Goal: Information Seeking & Learning: Learn about a topic

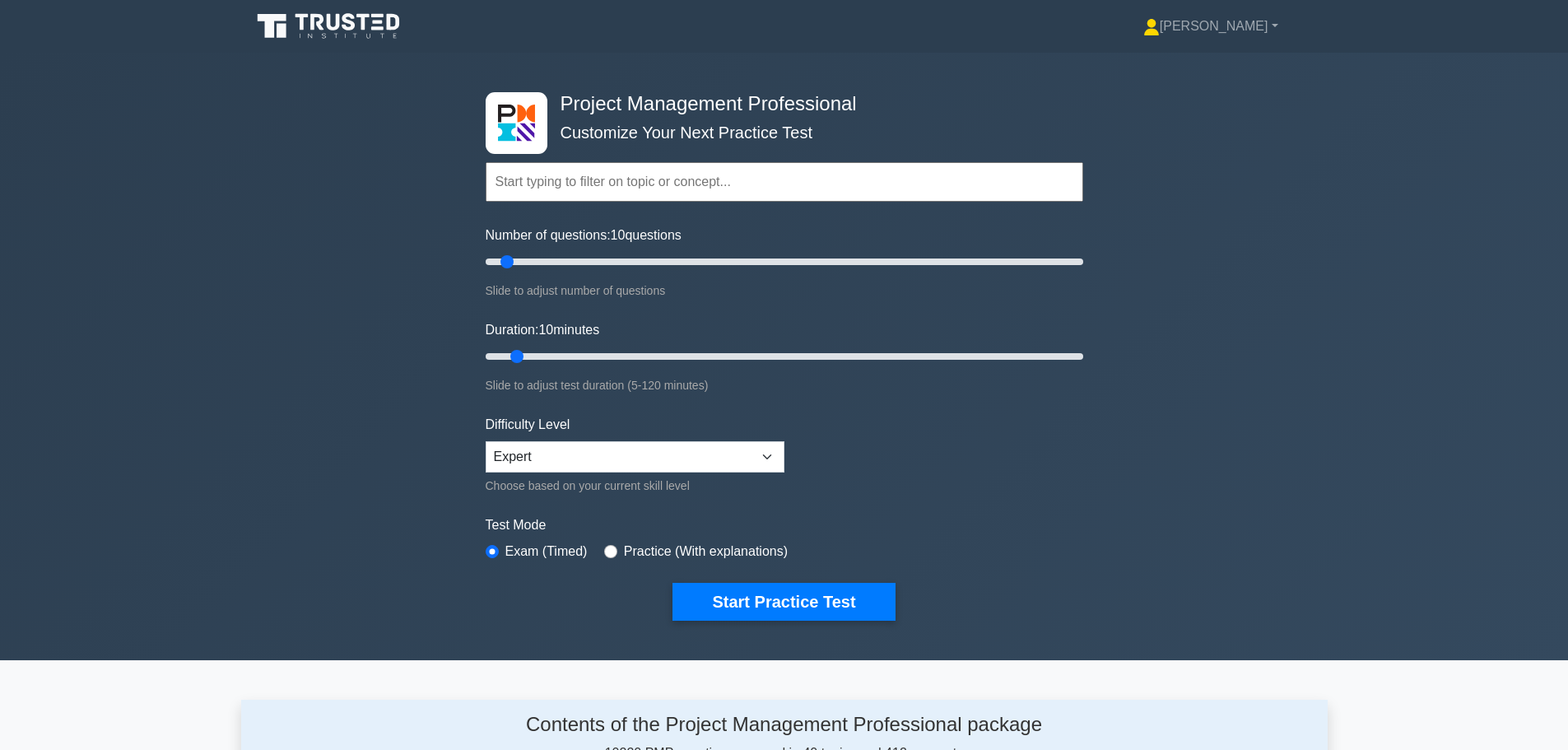
scroll to position [164, 0]
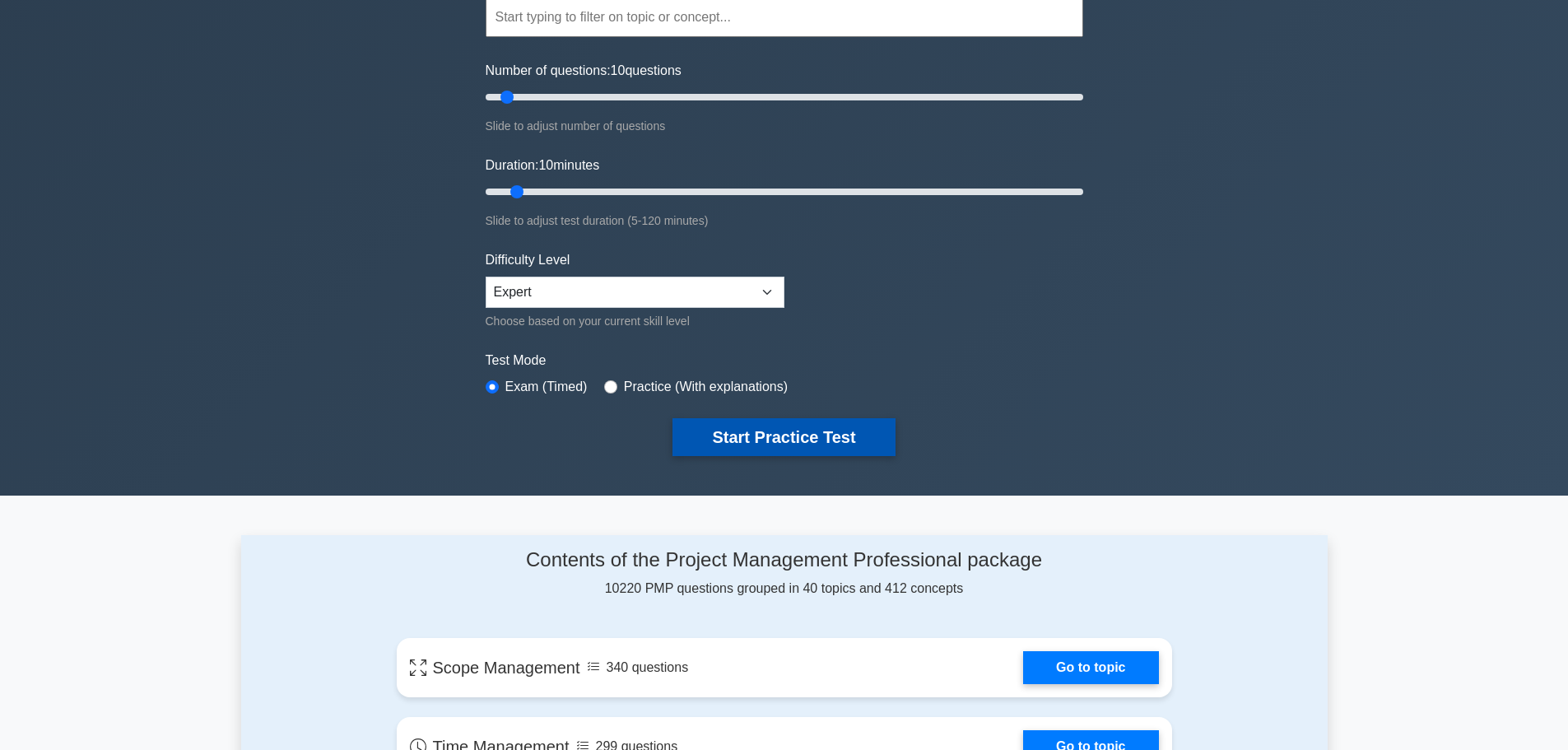
click at [777, 433] on button "Start Practice Test" at bounding box center [784, 438] width 223 height 38
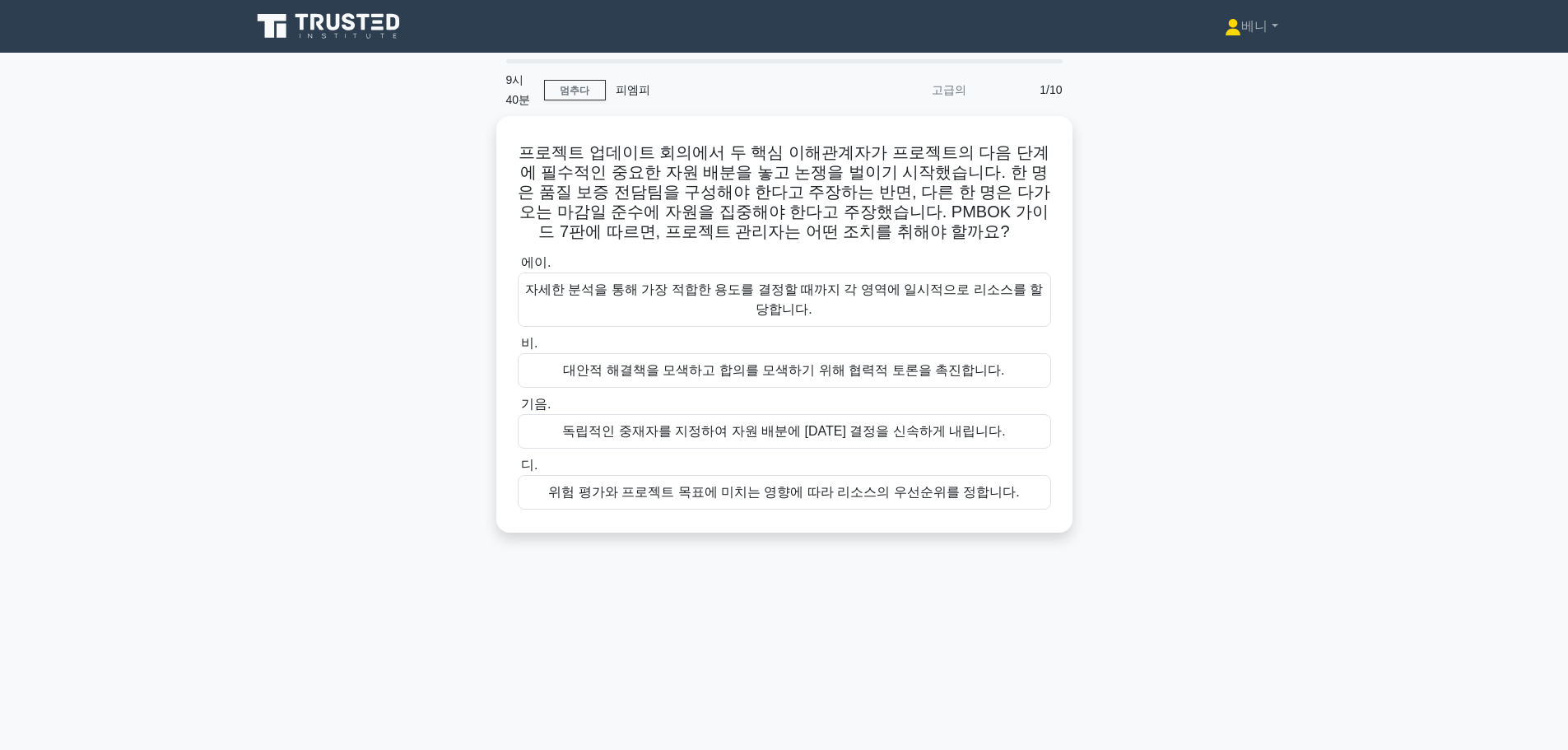
click at [1195, 377] on div "프로젝트 업데이트 회의에서 두 핵심 이해관계자가 프로젝트의 다음 단계에 필수적인 중요한 자원 배분을 놓고 논쟁을 벌이기 시작했습니다. 한 명은…" at bounding box center [784, 334] width 1086 height 437
click at [584, 89] on font "멈추다" at bounding box center [575, 90] width 30 height 11
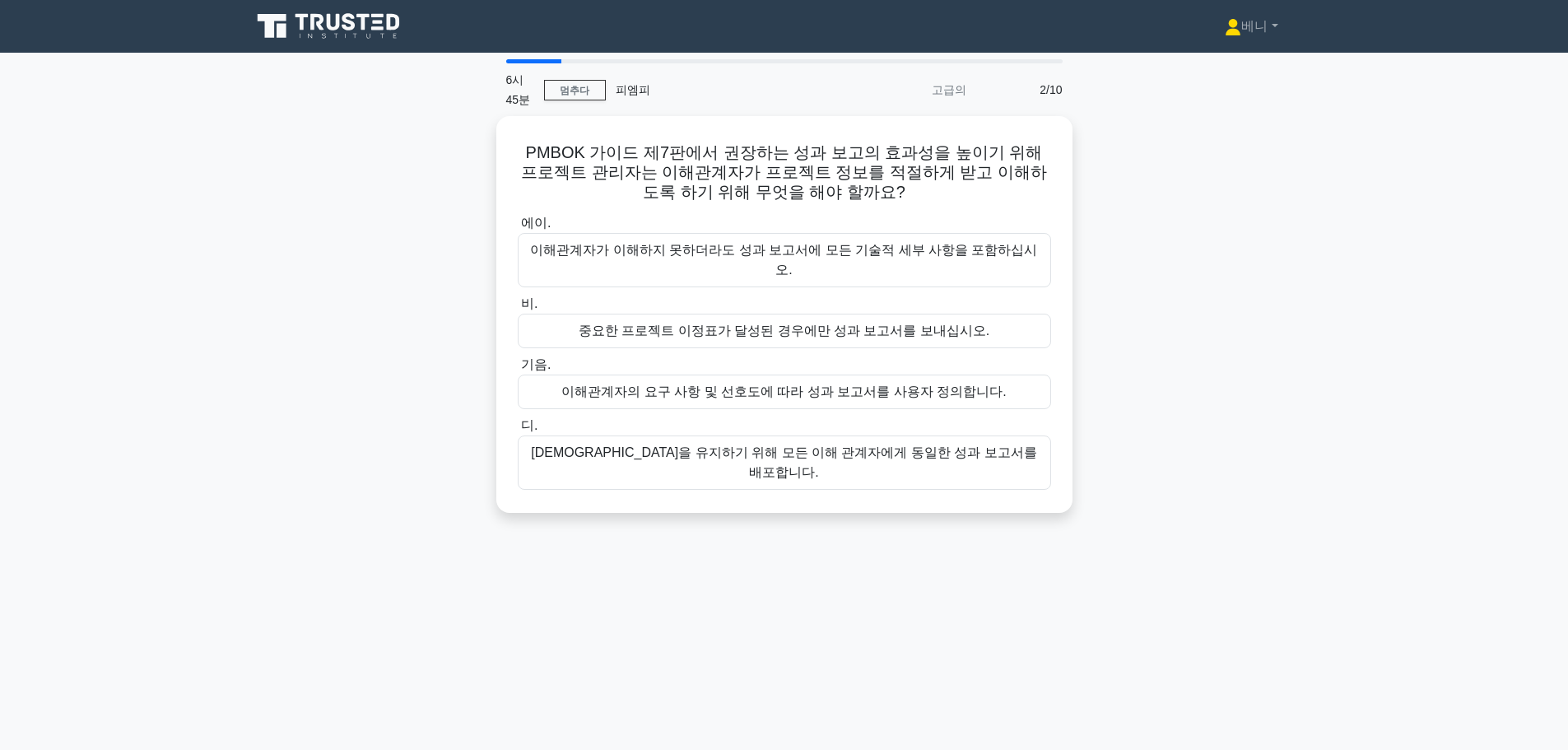
click at [1231, 225] on div "PMBOK 가이드 제7판에서 권장하는 성과 보고의 효과성을 높이기 위해 프로젝트 관리자는 이해관계자가 프로젝트 정보를 적절하게 받고 이해하도록…" at bounding box center [784, 324] width 1086 height 417
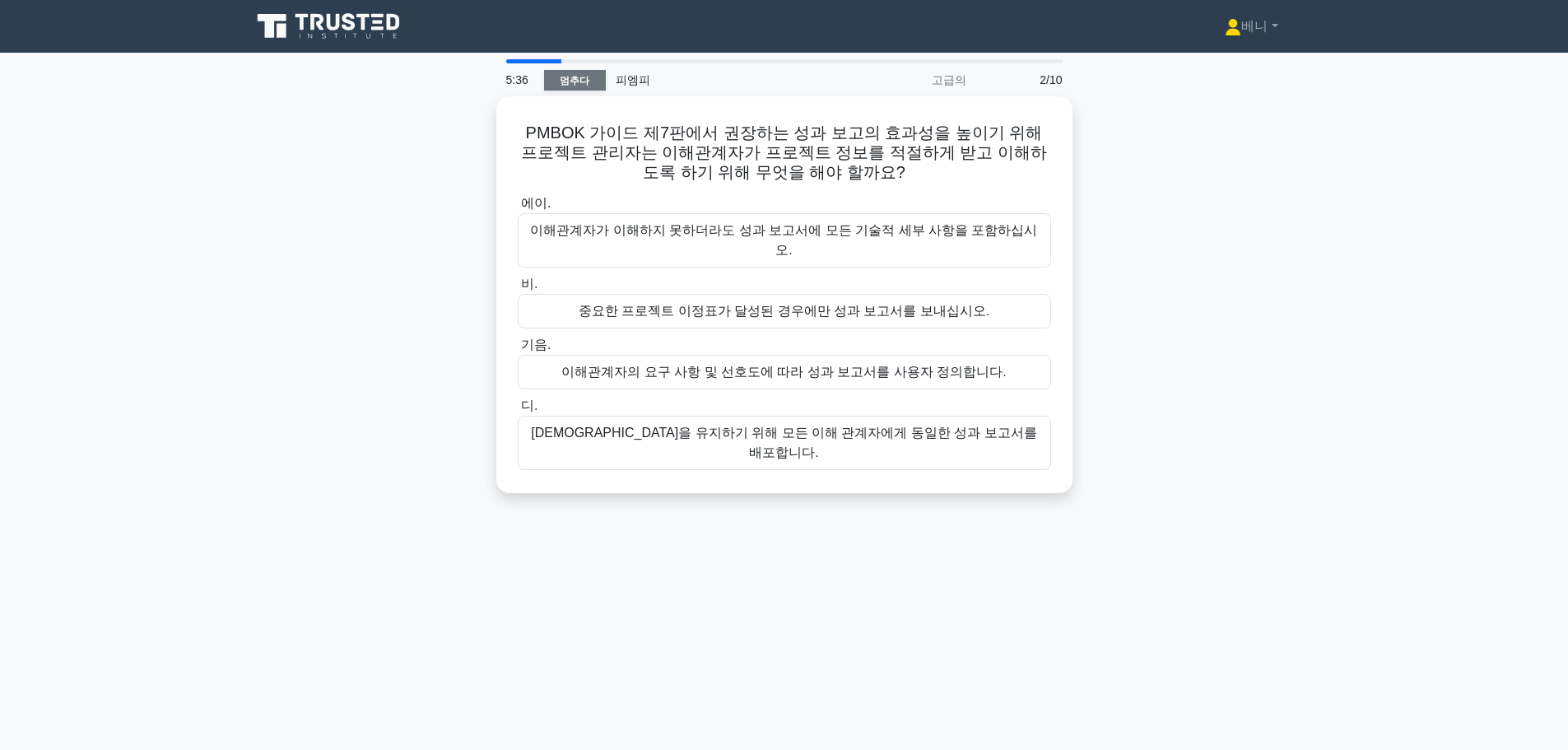
click at [575, 86] on font "멈추다" at bounding box center [575, 80] width 30 height 11
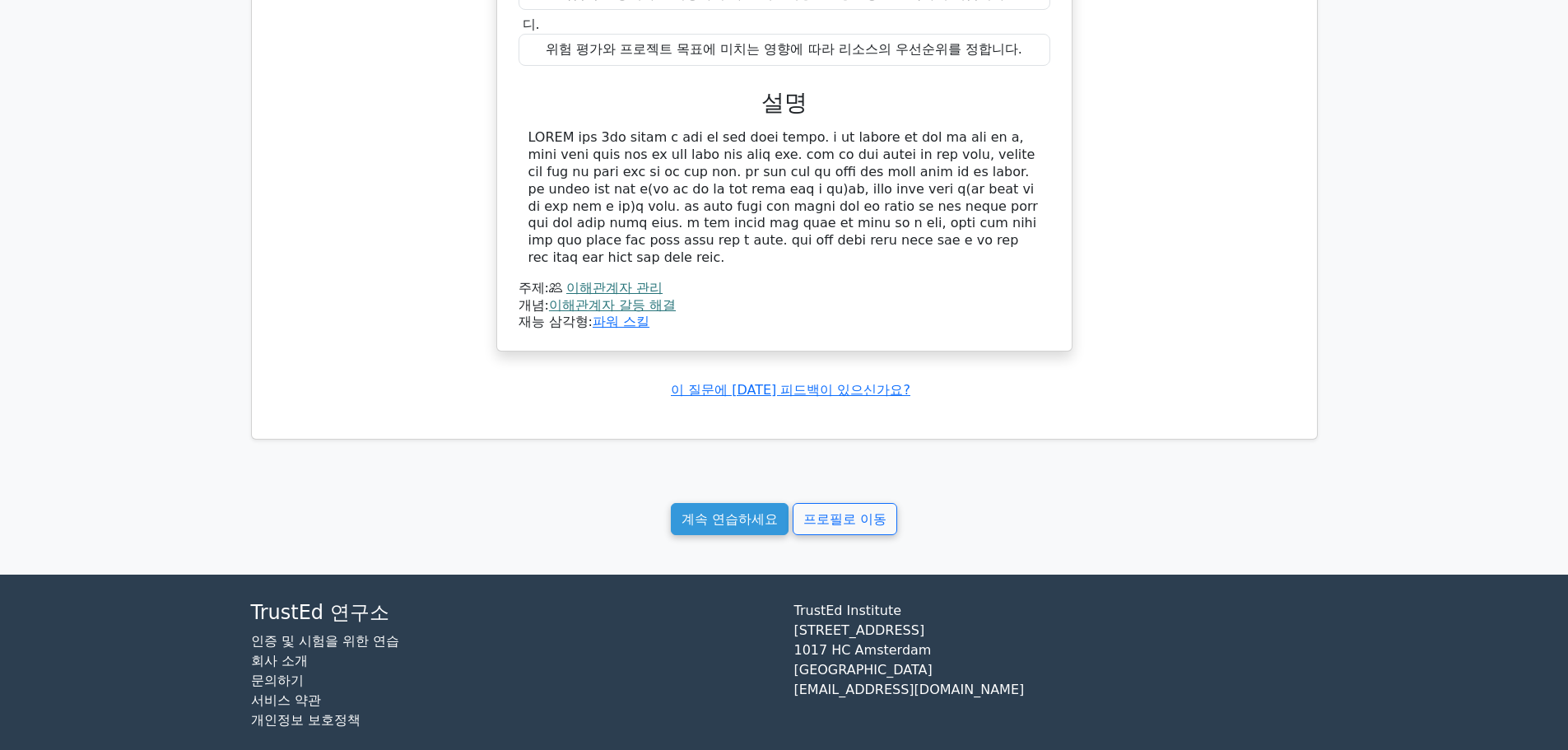
scroll to position [1308, 0]
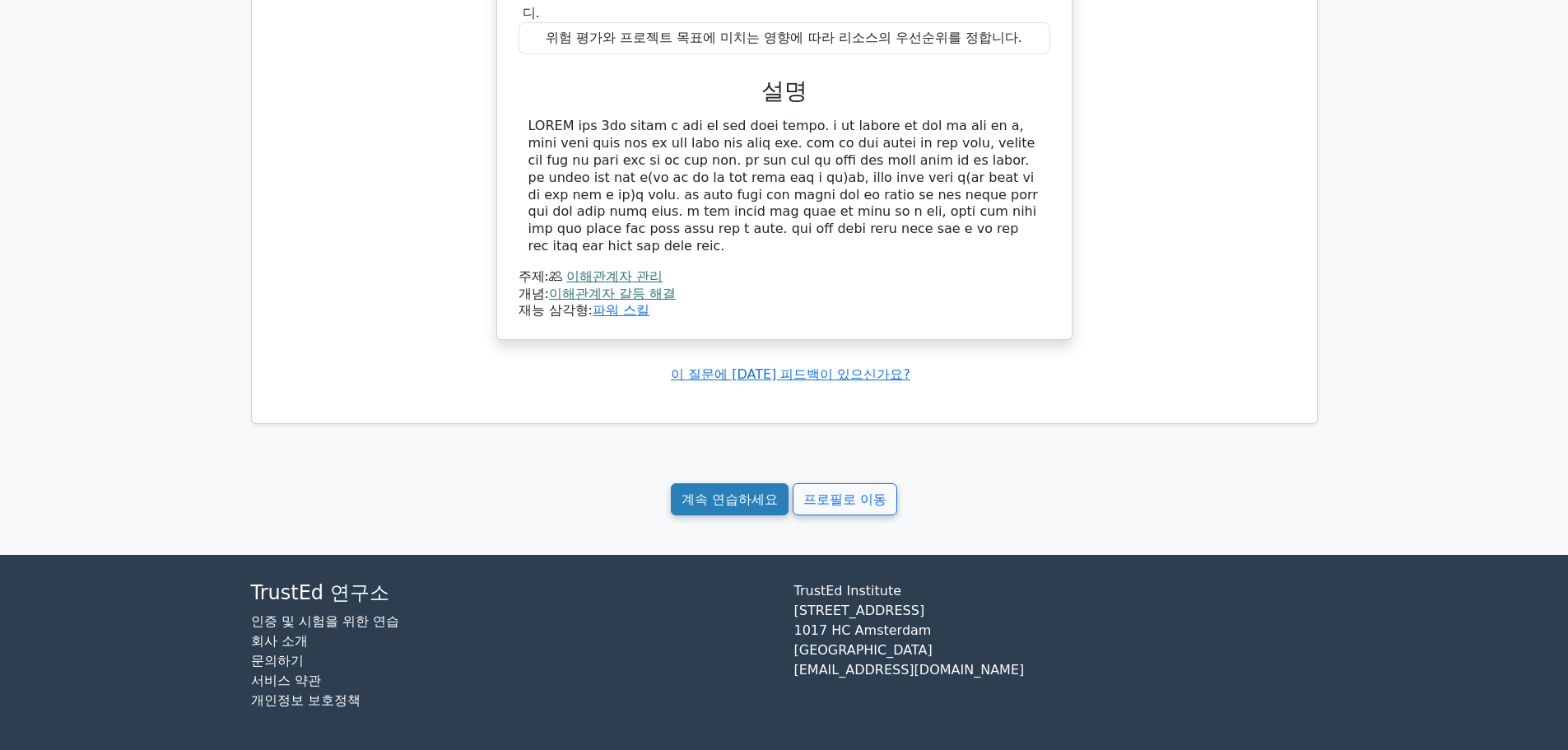
click at [742, 496] on font "계속 연습하세요" at bounding box center [730, 499] width 97 height 16
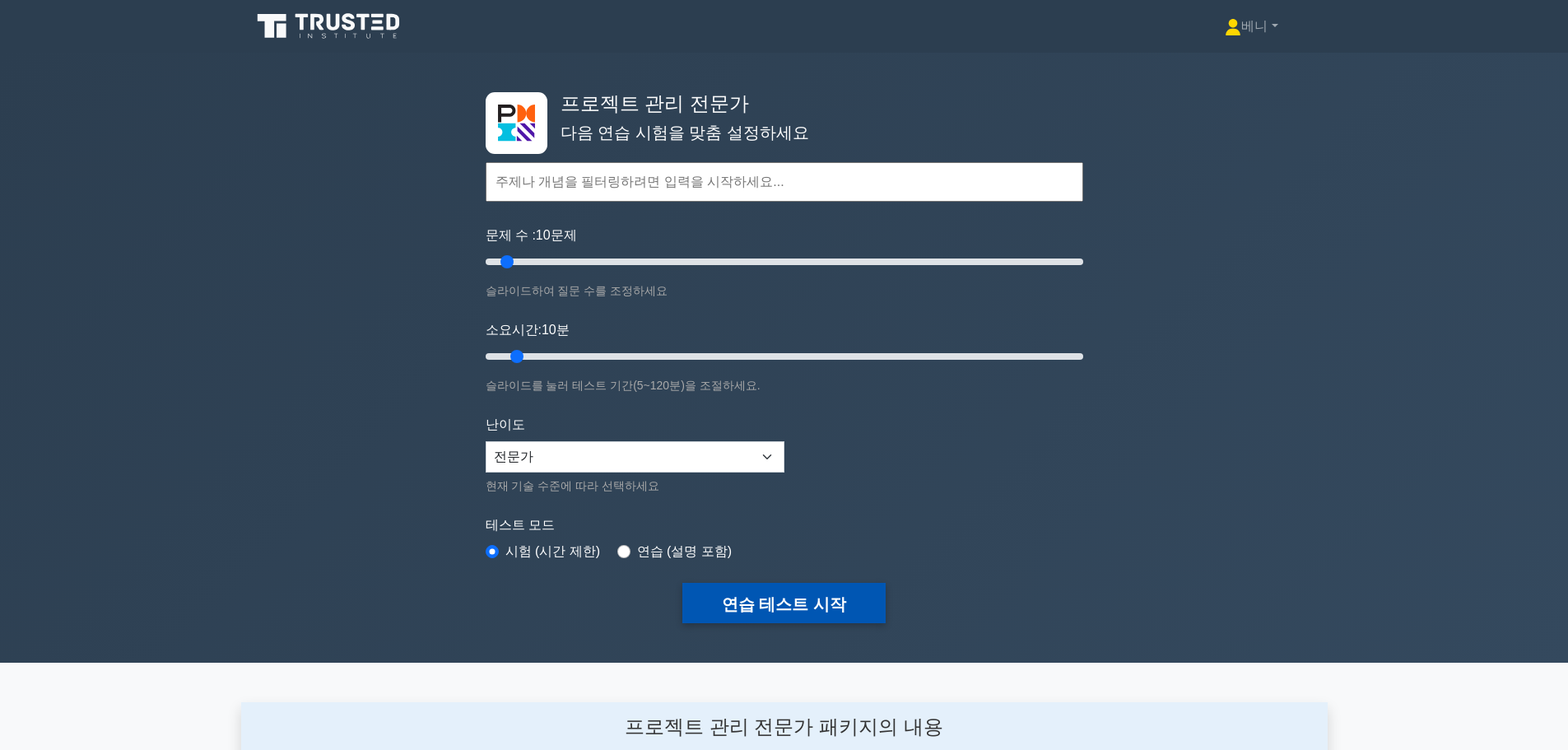
click at [790, 601] on font "연습 테스트 시작" at bounding box center [784, 604] width 124 height 18
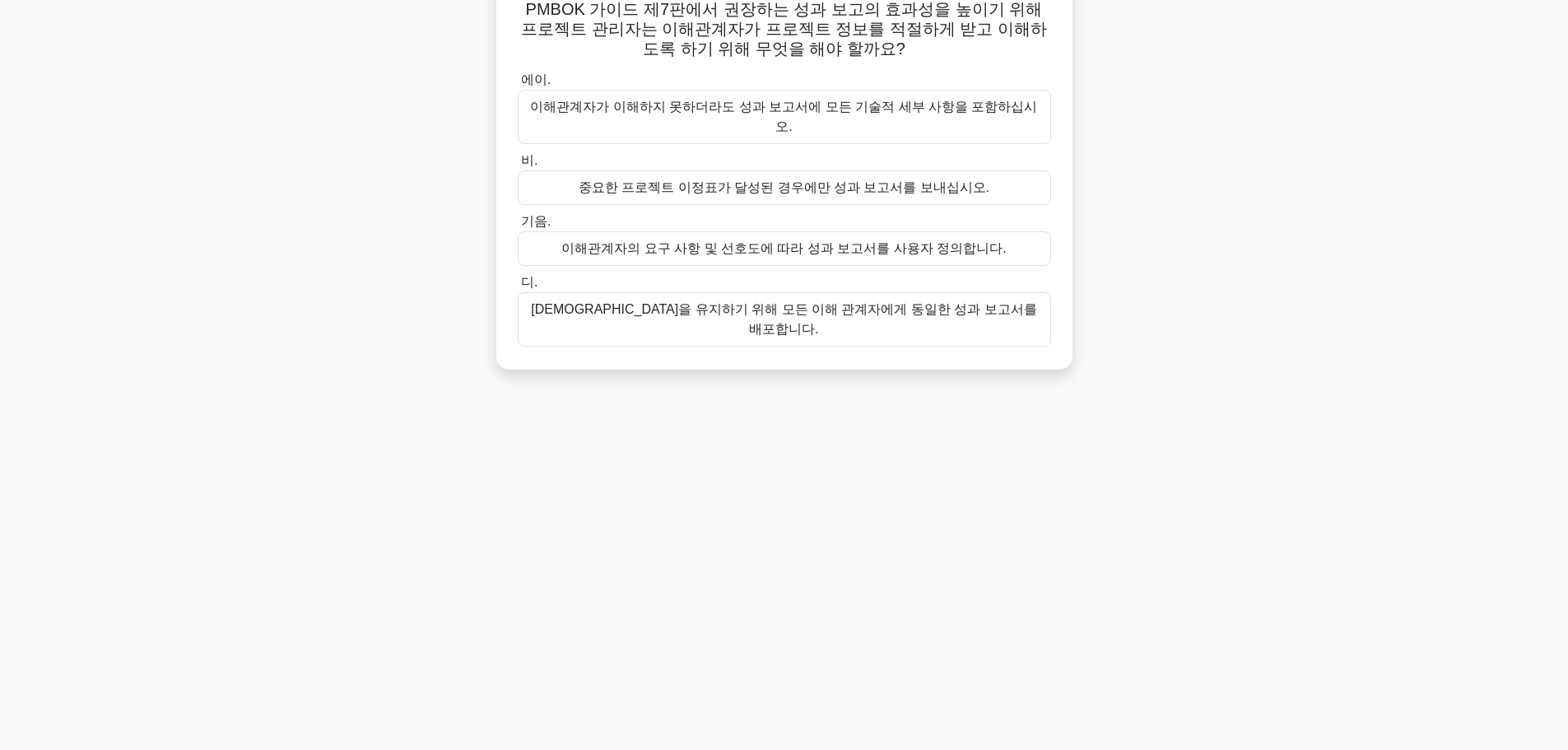
click at [651, 300] on font "[DEMOGRAPHIC_DATA]을 유지하기 위해 모든 이해 관계자에게 동일한 성과 보고서를 배포합니다." at bounding box center [784, 319] width 518 height 39
click at [517, 288] on input "디. 일관성을 유지하기 위해 모든 이해 관계자에게 동일한 성과 보고서를 배포합니다." at bounding box center [517, 283] width 0 height 10
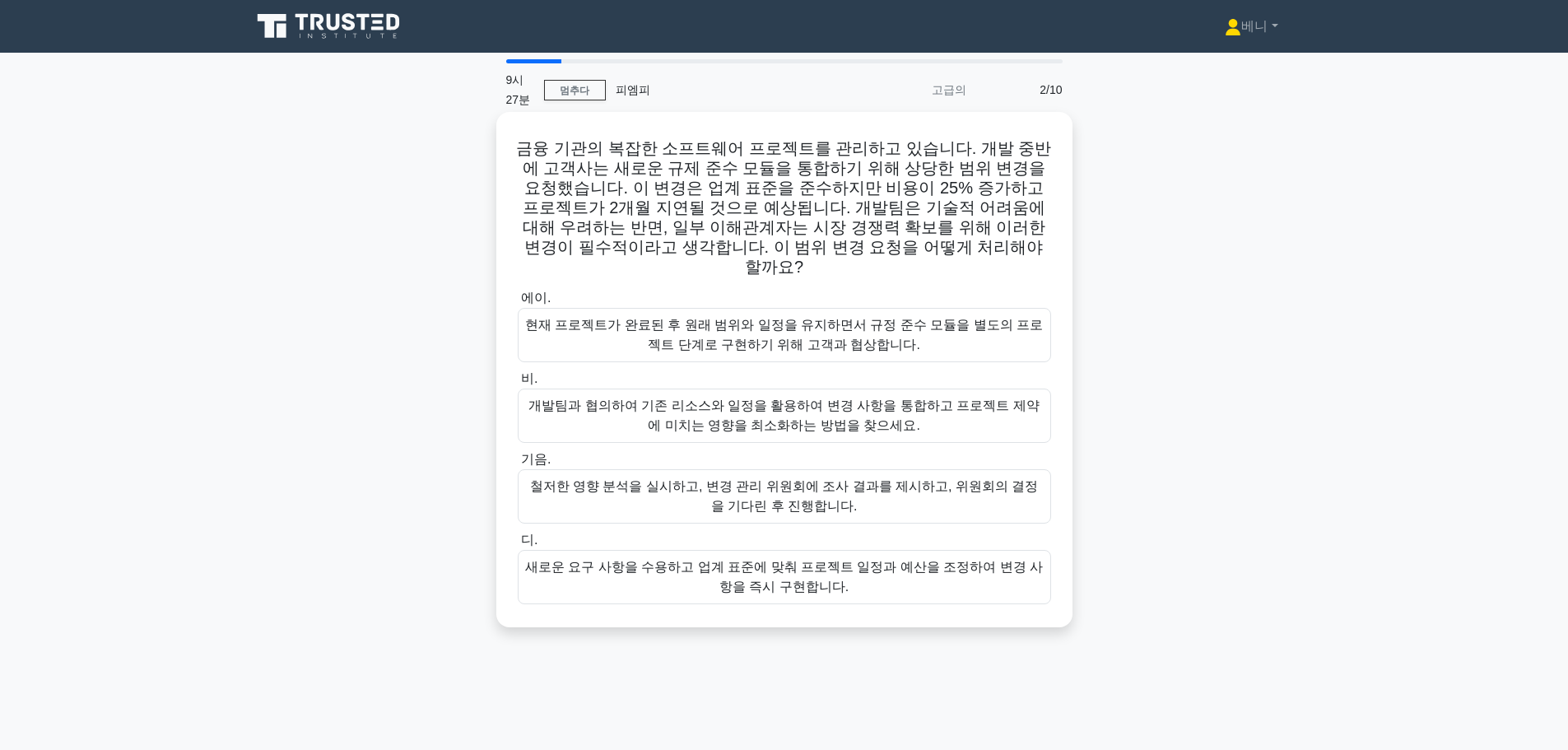
click at [914, 407] on font "개발팀과 협의하여 기존 리소스와 일정을 활용하여 변경 사항을 통합하고 프로젝트 제약에 미치는 영향을 최소화하는 방법을 찾으세요." at bounding box center [784, 415] width 518 height 39
click at [517, 385] on input "비. 개발팀과 협의하여 기존 리소스와 일정을 활용하여 변경 사항을 통합하고 프로젝트 제약에 미치는 영향을 최소화하는 방법을 찾으세요." at bounding box center [517, 379] width 0 height 10
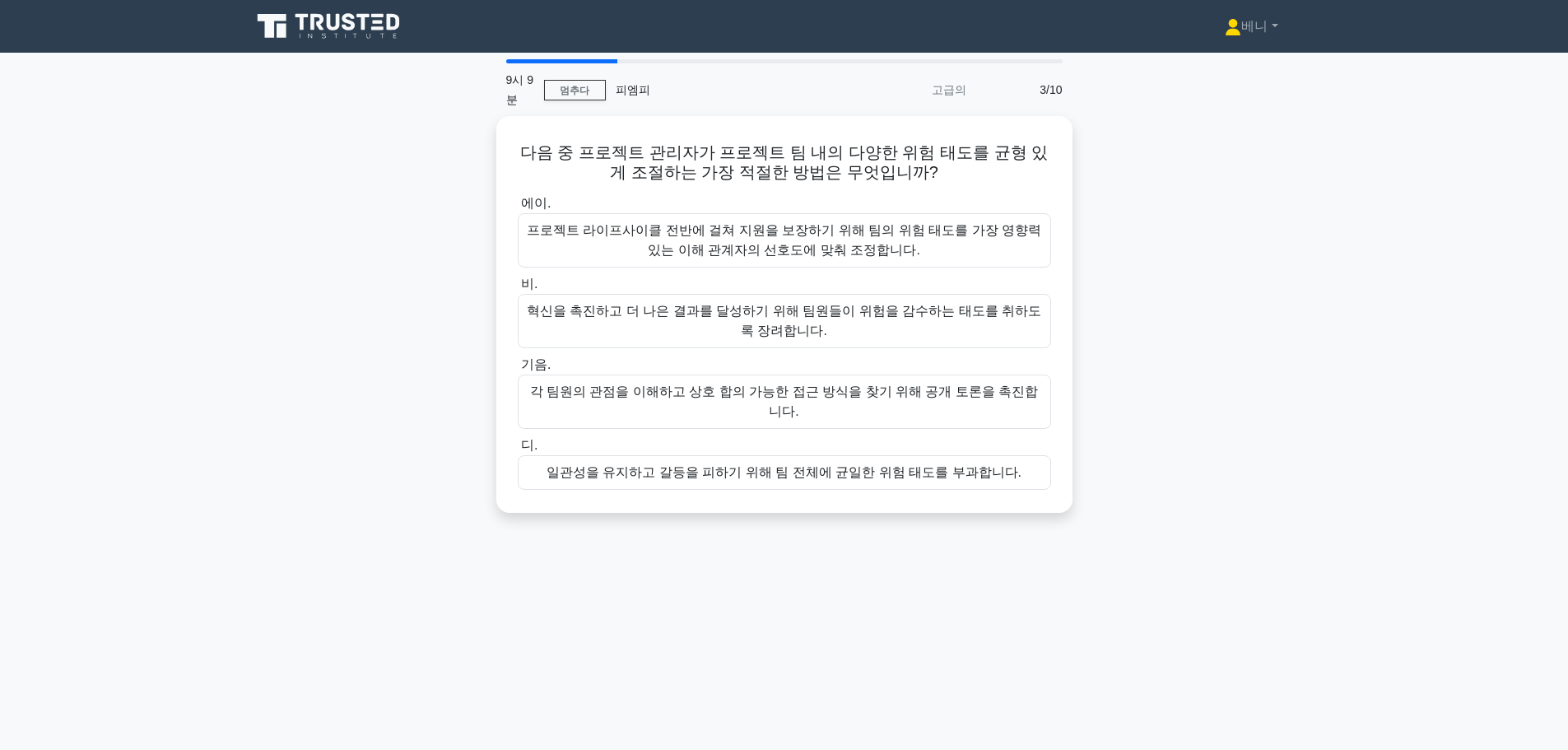
click at [353, 34] on icon at bounding box center [330, 26] width 158 height 31
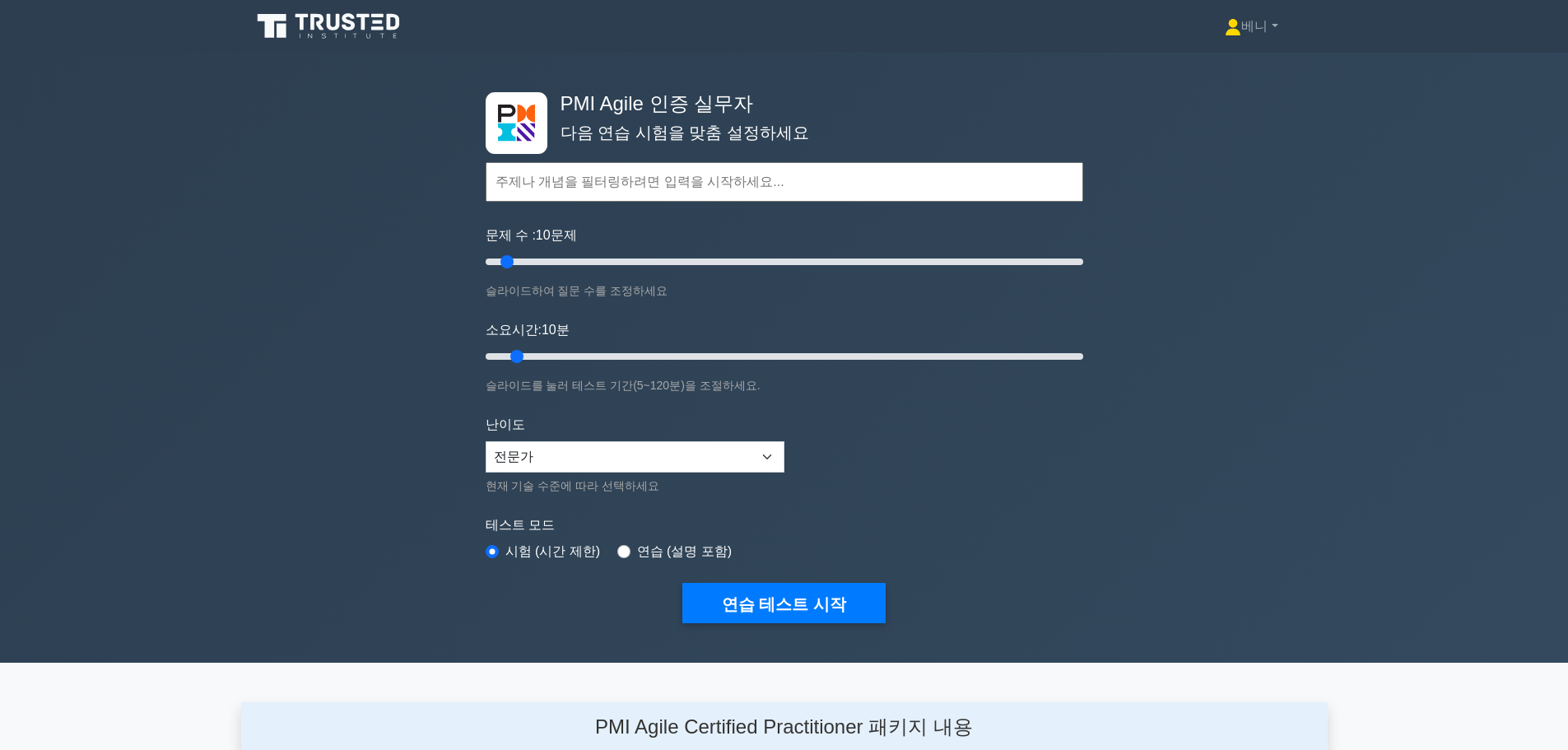
drag, startPoint x: 788, startPoint y: 604, endPoint x: 775, endPoint y: 447, distance: 157.5
click at [781, 445] on form "주제 애자일 원칙과 사고방식 효과적인 이해관계자 참여 가치 중심의 전달 팀 성과 적응형 계획 문제 감지 및 해결 지속적인 개선 애자일 도구 및…" at bounding box center [784, 367] width 597 height 511
click at [775, 447] on select "초보자 중급 전문가" at bounding box center [635, 457] width 299 height 31
select select "intermediate"
click at [485, 441] on select "초보자 중급 전문가" at bounding box center [635, 457] width 299 height 31
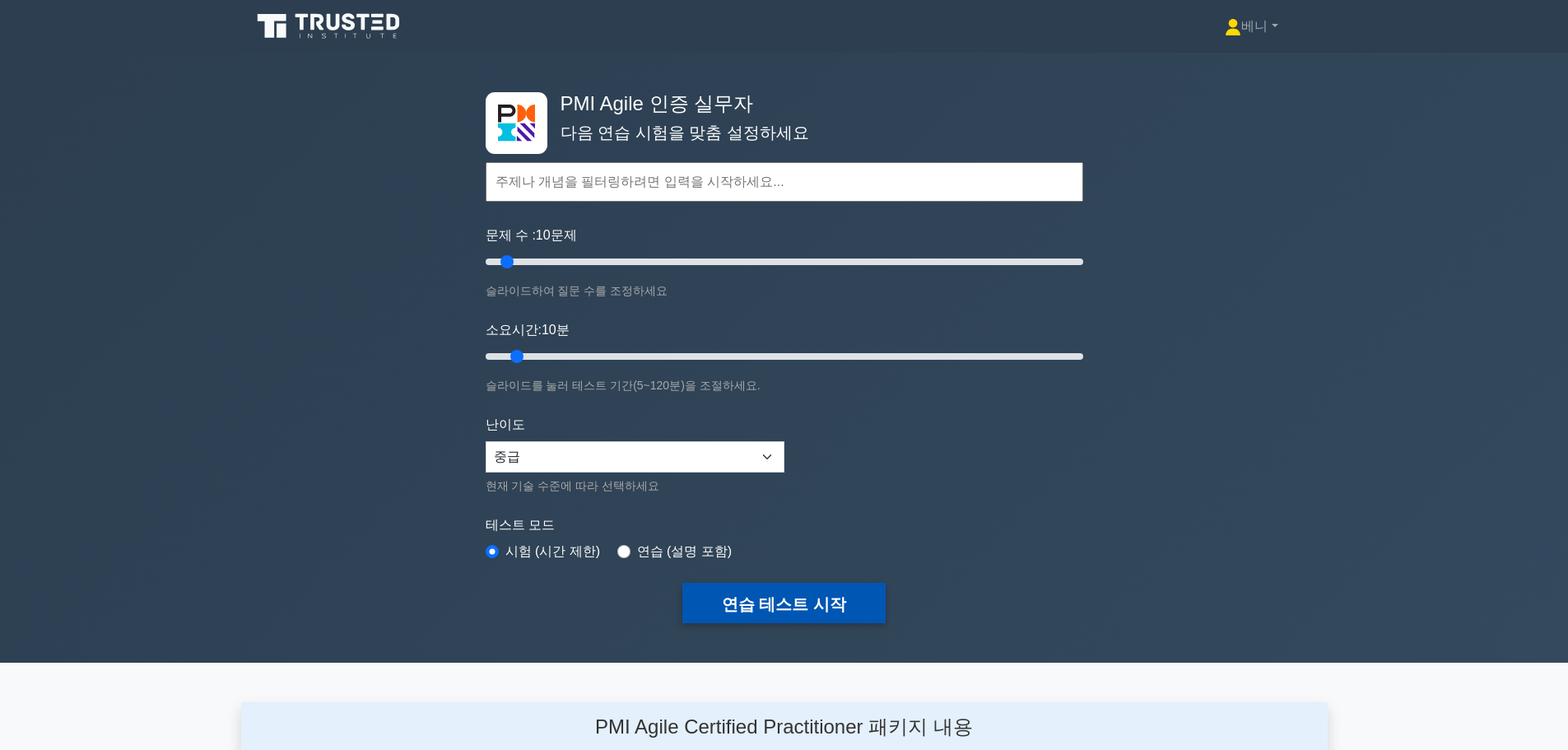
click at [796, 608] on font "연습 테스트 시작" at bounding box center [784, 604] width 124 height 18
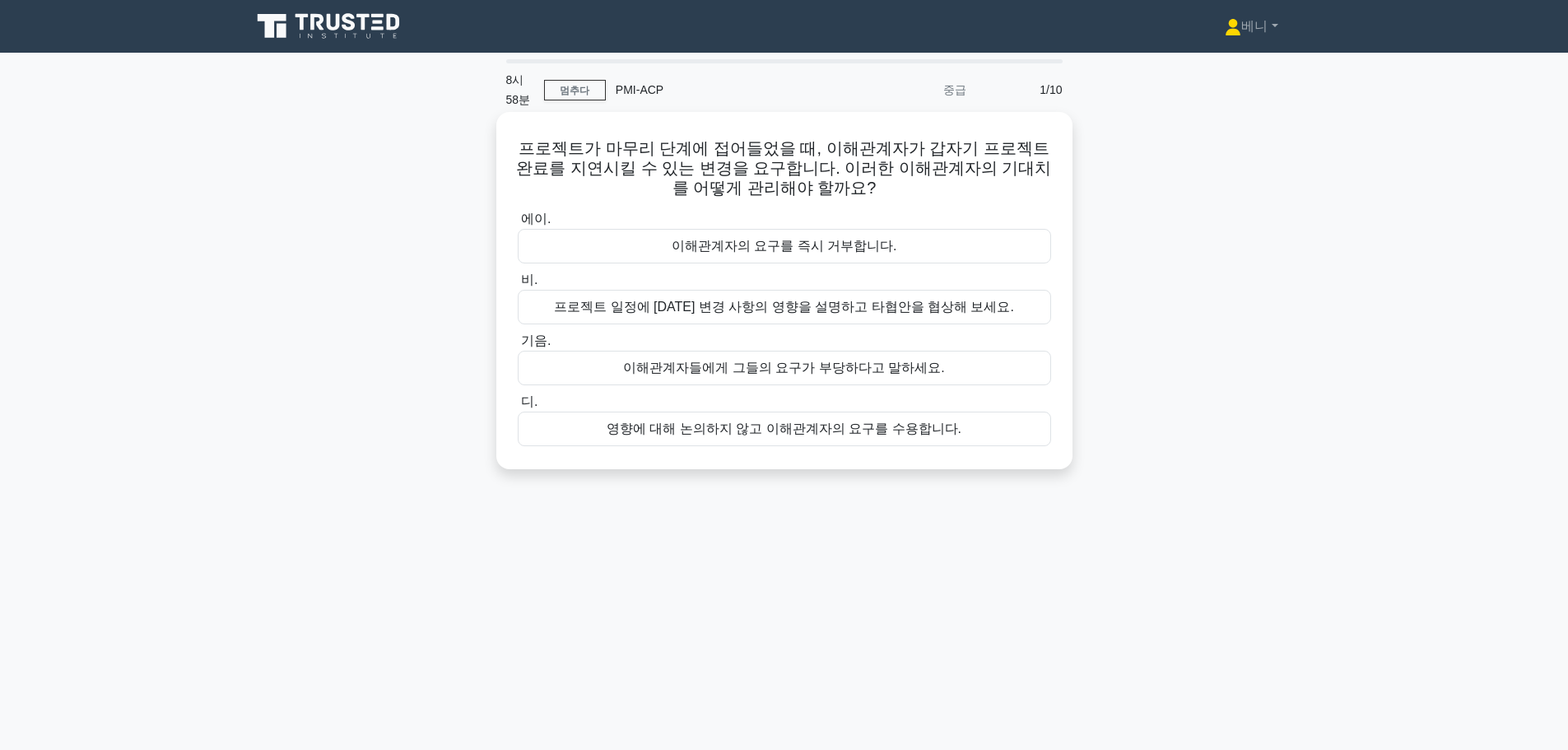
click at [815, 303] on font "프로젝트 일정에 [DATE] 변경 사항의 영향을 설명하고 타협안을 협상해 보세요." at bounding box center [784, 307] width 460 height 14
click at [517, 285] on input "비. 프로젝트 일정에 [DATE] 변경 사항의 영향을 설명하고 타협안을 협상해 보세요." at bounding box center [517, 280] width 0 height 10
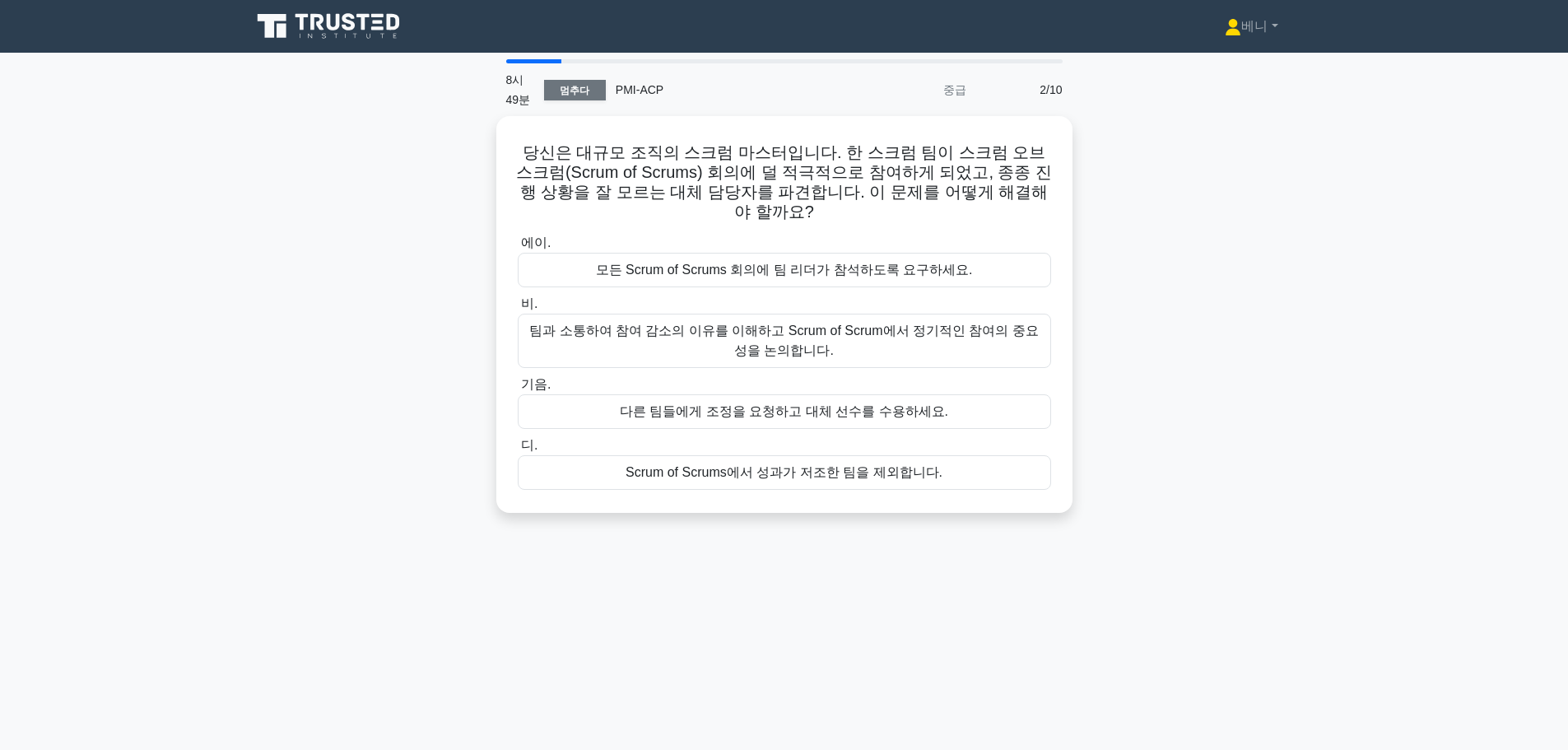
click at [570, 86] on font "멈추다" at bounding box center [575, 90] width 30 height 11
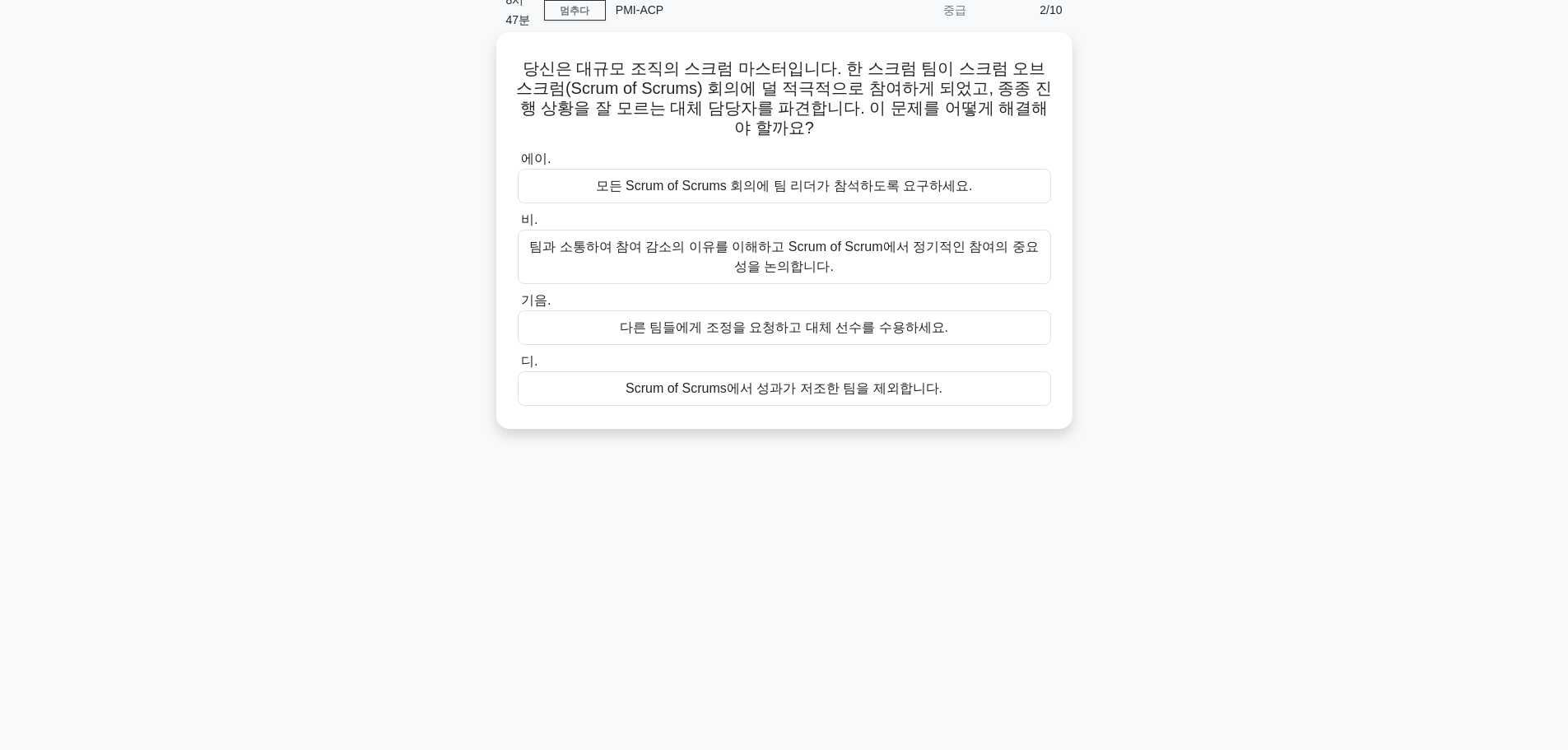
scroll to position [139, 0]
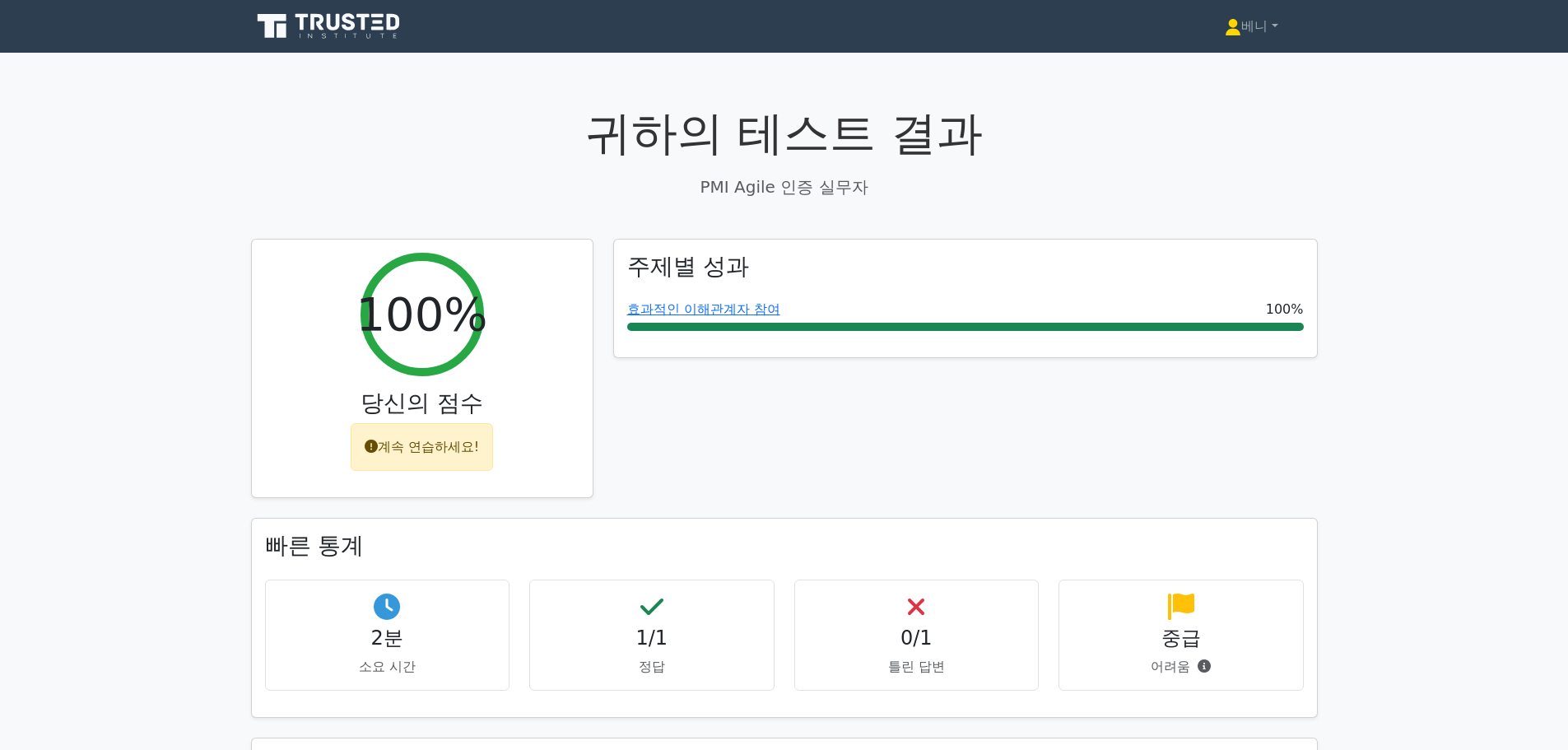
click at [329, 23] on icon at bounding box center [333, 22] width 13 height 17
